Goal: Information Seeking & Learning: Compare options

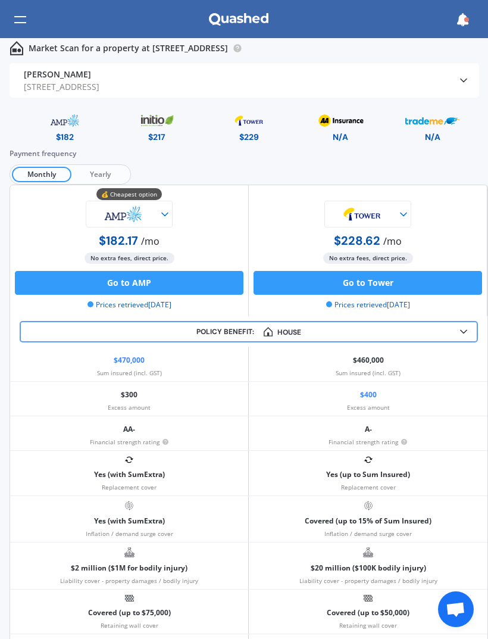
click at [89, 174] on span "Yearly" at bounding box center [99, 174] width 57 height 15
click at [22, 46] on img at bounding box center [17, 48] width 14 height 14
click at [21, 27] on div at bounding box center [20, 19] width 12 height 23
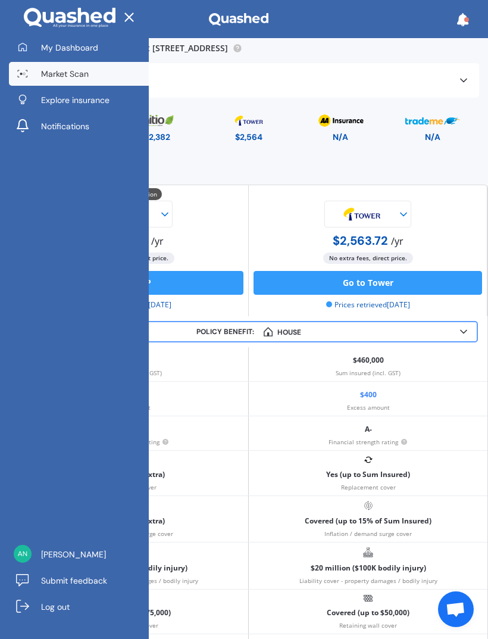
click at [61, 52] on span "My Dashboard" at bounding box center [69, 48] width 57 height 12
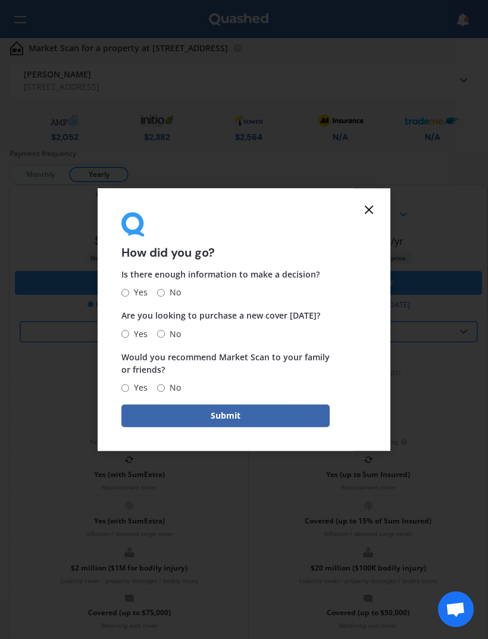
click at [118, 294] on form "How did you go? Is there enough information to make a decision? Yes No Are you …" at bounding box center [226, 319] width 256 height 263
click at [127, 286] on label "Yes" at bounding box center [134, 293] width 26 height 14
click at [127, 289] on input "Yes" at bounding box center [125, 293] width 8 height 8
radio input "true"
click at [126, 295] on input "Yes" at bounding box center [125, 293] width 8 height 8
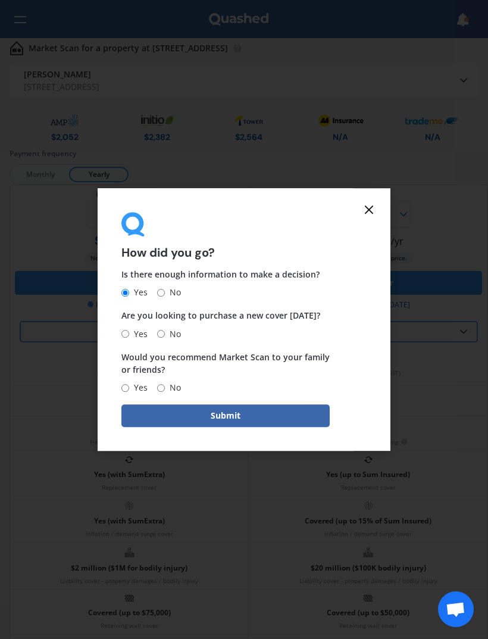
click at [163, 336] on input "No" at bounding box center [161, 334] width 8 height 8
radio input "true"
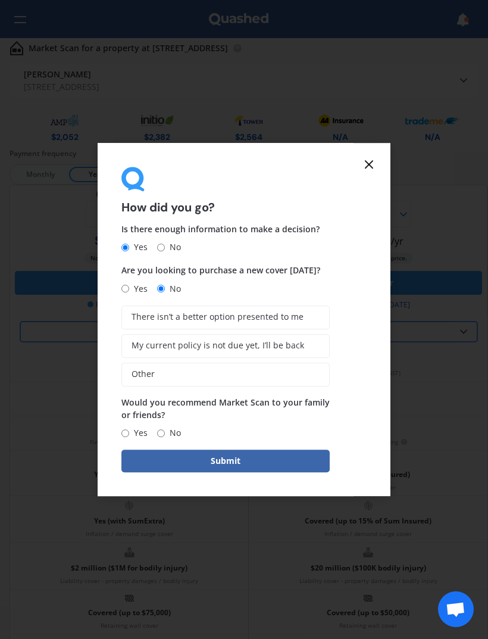
click at [288, 343] on span "My current policy is not due yet, I’ll be back" at bounding box center [218, 345] width 173 height 10
click at [0, 0] on input "My current policy is not due yet, I’ll be back" at bounding box center [0, 0] width 0 height 0
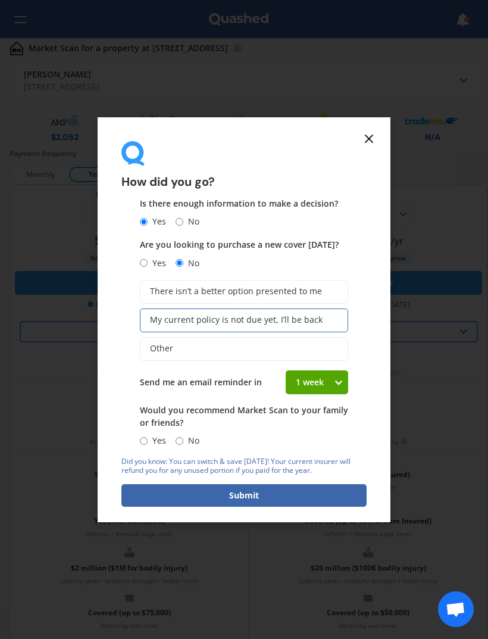
click at [195, 433] on span "No" at bounding box center [191, 440] width 16 height 14
click at [183, 437] on input "No" at bounding box center [180, 441] width 8 height 8
radio input "true"
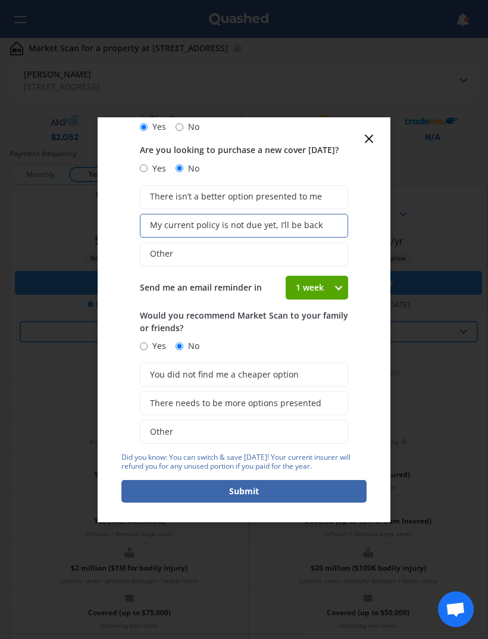
scroll to position [94, 0]
click at [275, 370] on span "You did not find me a cheaper option" at bounding box center [224, 375] width 149 height 10
click at [0, 0] on input "You did not find me a cheaper option" at bounding box center [0, 0] width 0 height 0
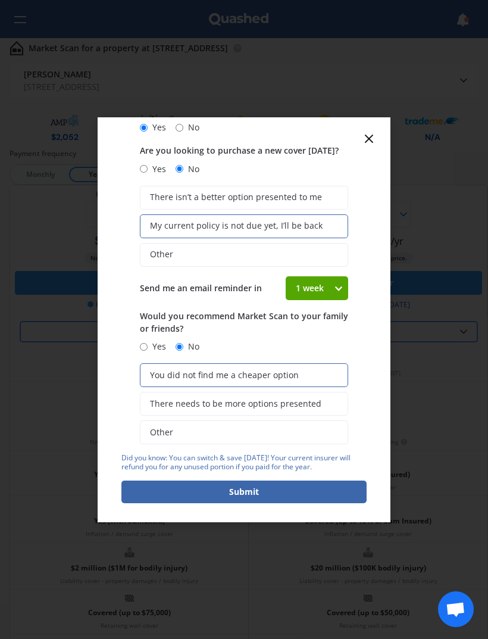
click at [248, 491] on button "Submit" at bounding box center [243, 491] width 245 height 23
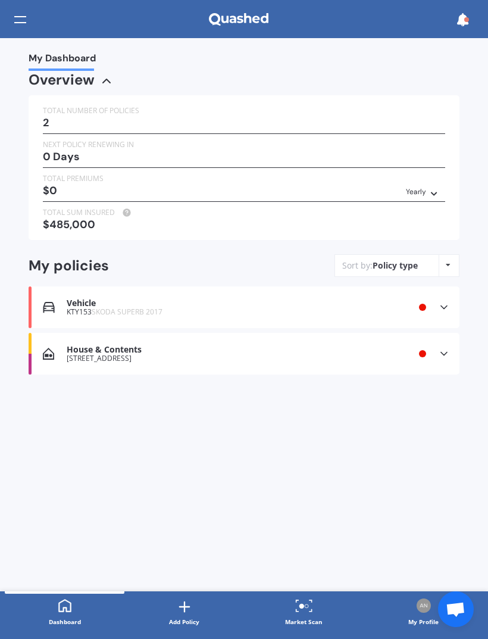
click at [368, 313] on div "Vehicle KTY153 SKODA SUPERB 2017 Renewal date Premium You are paying Yearly Sta…" at bounding box center [244, 307] width 431 height 42
click at [448, 306] on icon at bounding box center [444, 307] width 12 height 12
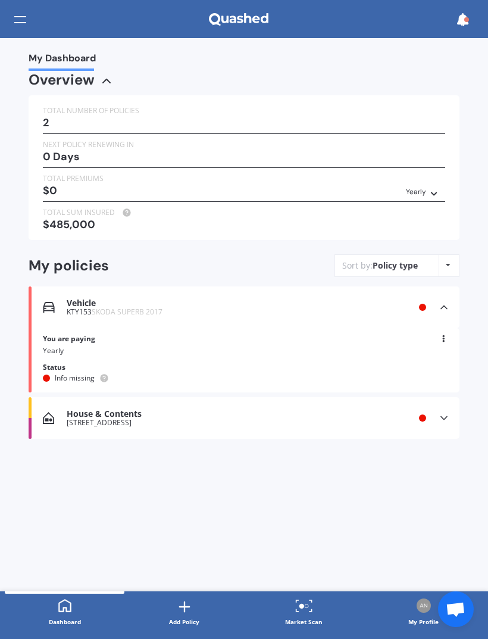
click at [447, 301] on icon at bounding box center [444, 307] width 12 height 12
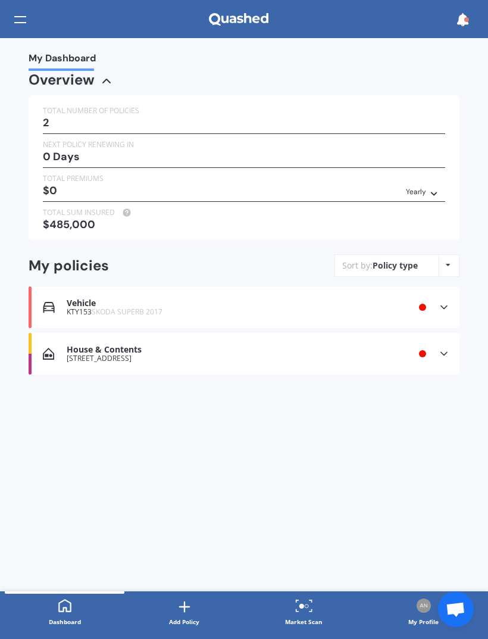
click at [304, 618] on div "Market Scan" at bounding box center [304, 622] width 38 height 12
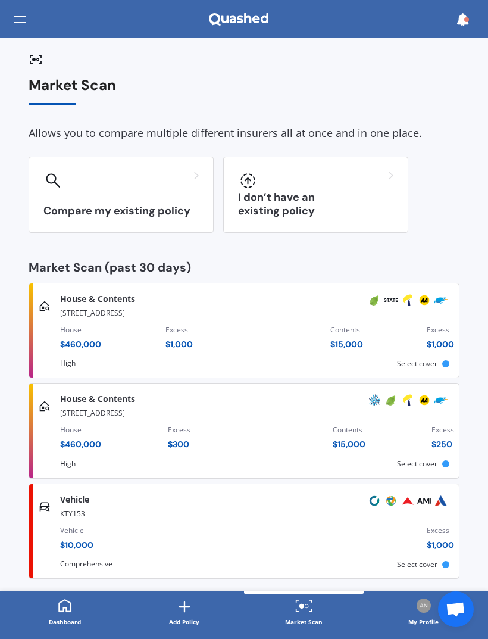
click at [316, 527] on div "Vehicle $ 10,000 Excess $ 1,000" at bounding box center [257, 540] width 394 height 40
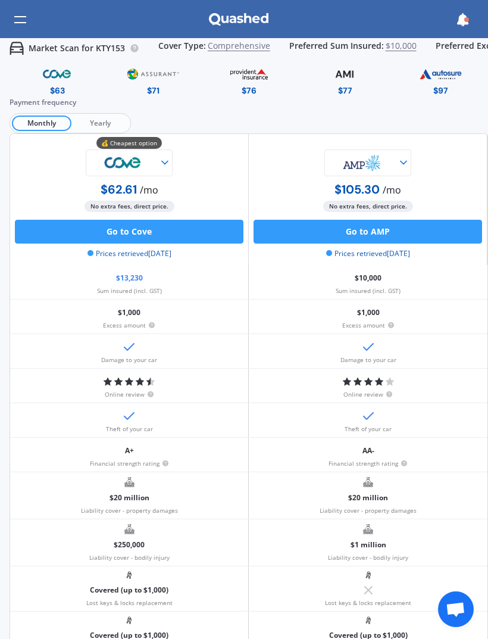
click at [96, 126] on span "Yearly" at bounding box center [99, 122] width 57 height 15
